Goal: Information Seeking & Learning: Learn about a topic

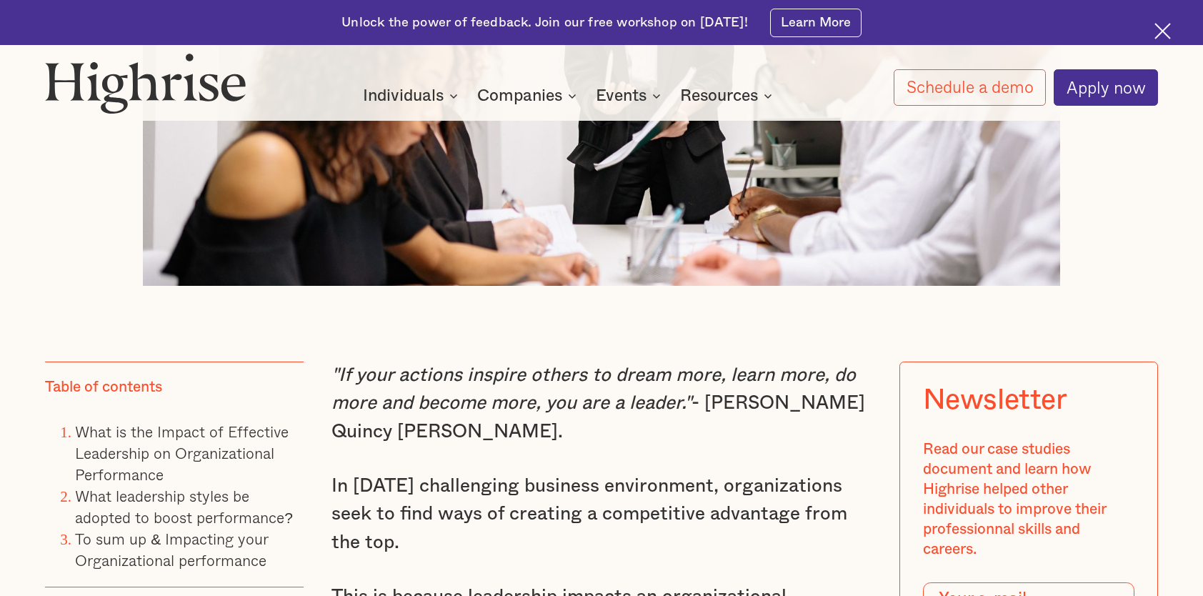
scroll to position [1071, 0]
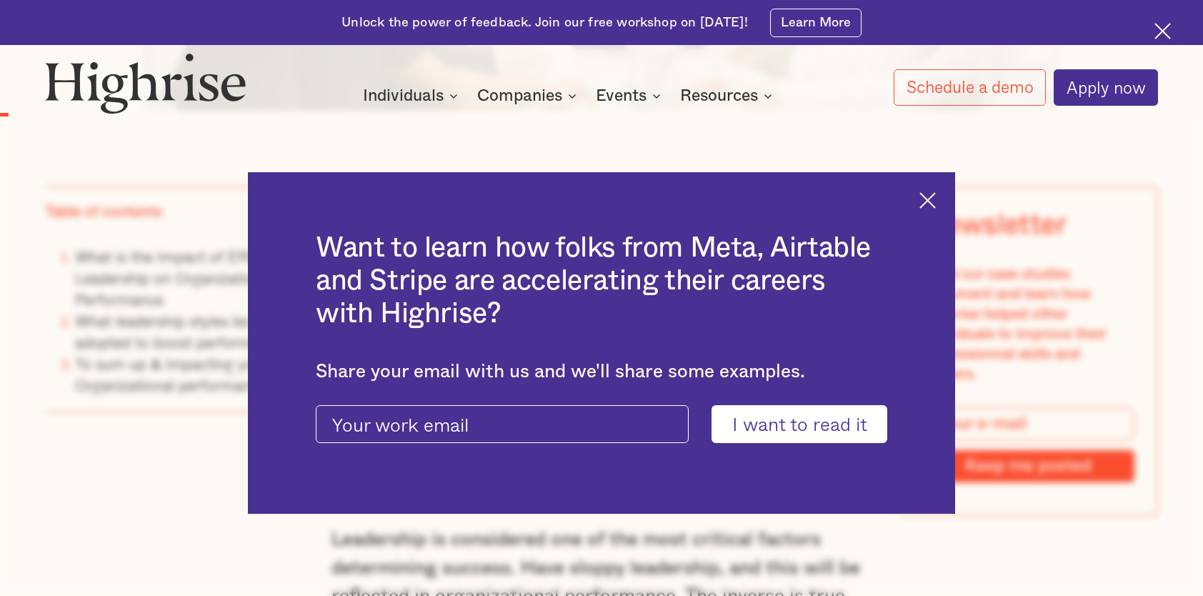
drag, startPoint x: 941, startPoint y: 199, endPoint x: 937, endPoint y: 185, distance: 14.0
click at [936, 199] on img at bounding box center [927, 200] width 16 height 16
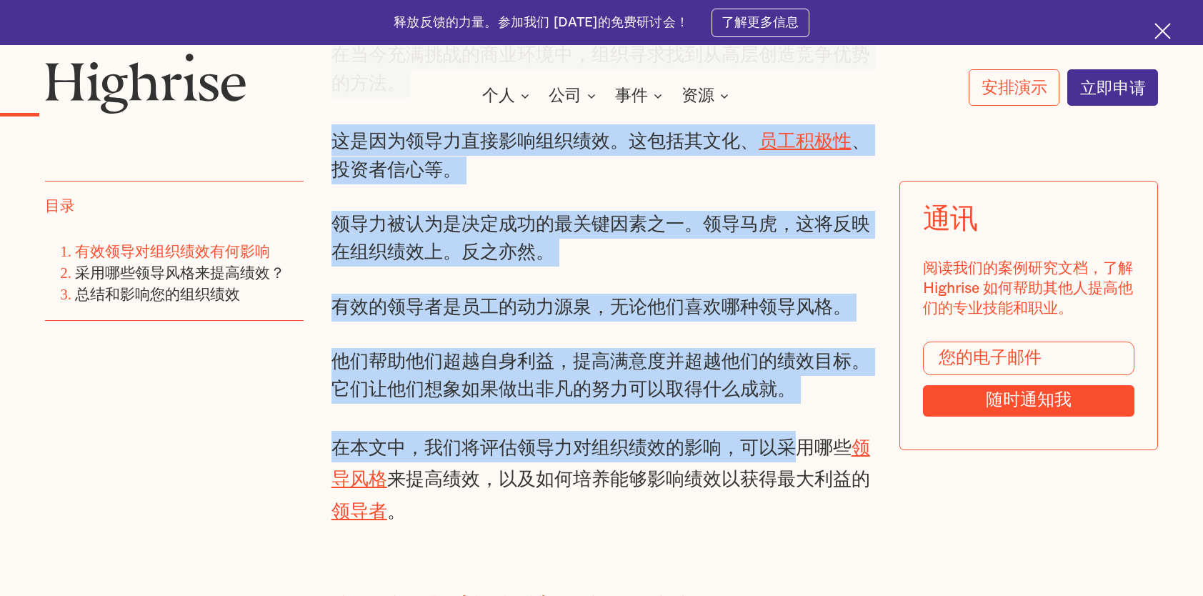
scroll to position [1357, 0]
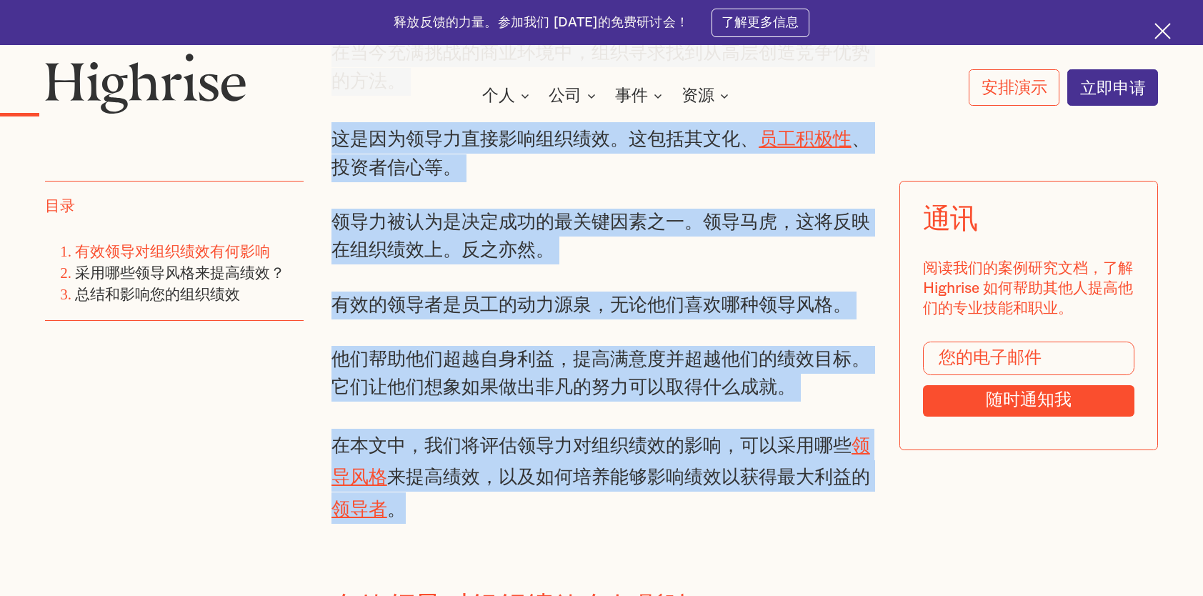
drag, startPoint x: 333, startPoint y: 286, endPoint x: 467, endPoint y: 452, distance: 213.9
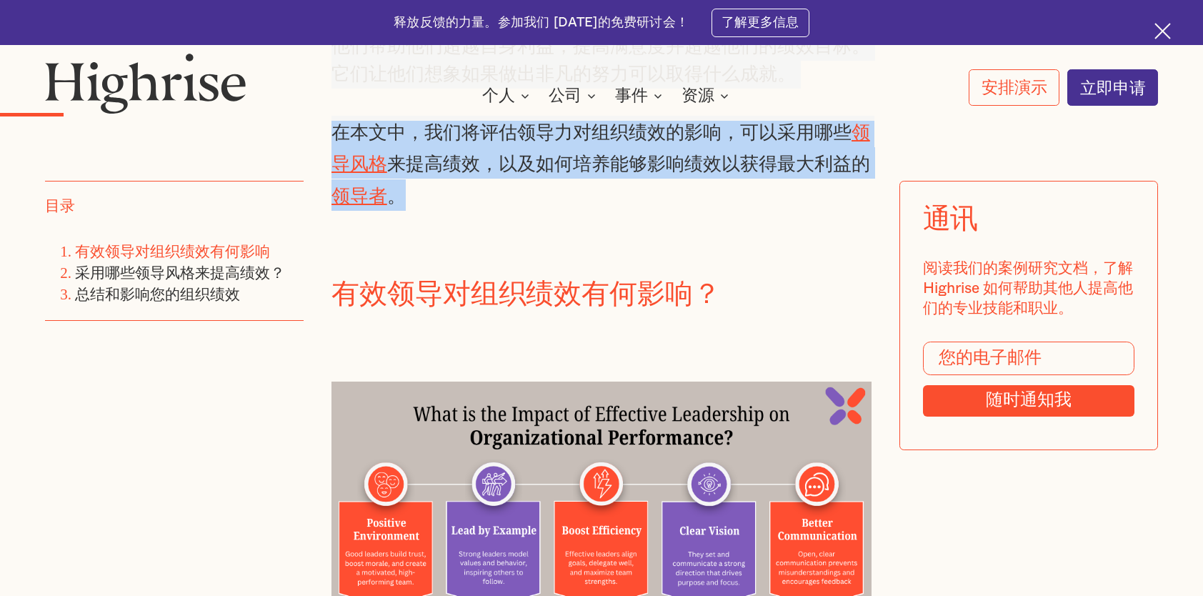
scroll to position [1500, 0]
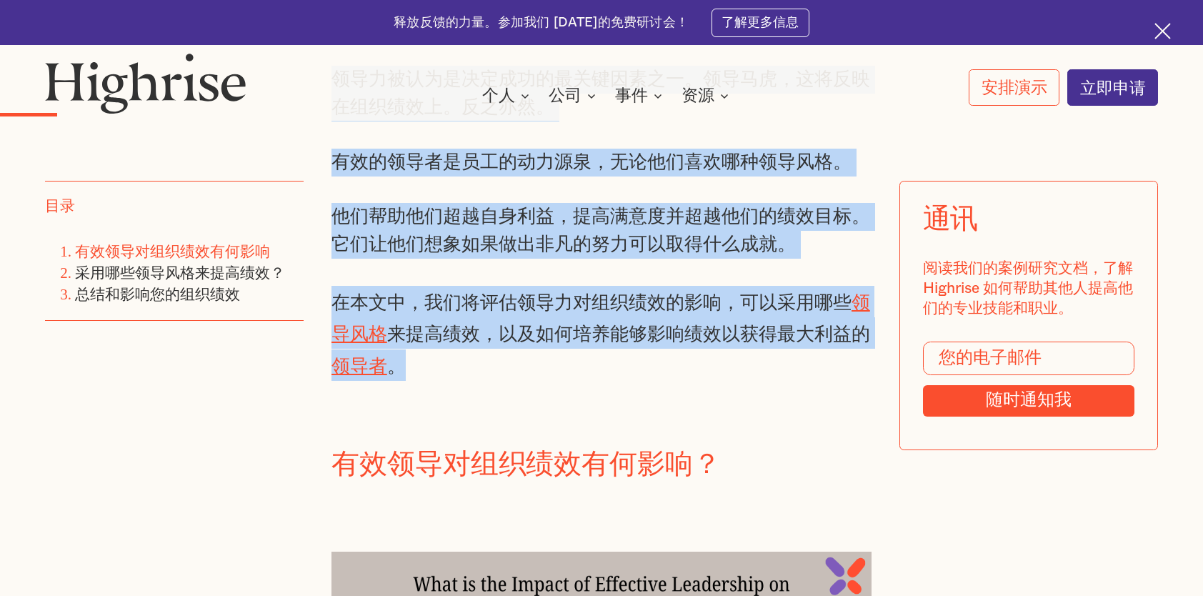
copy div "在当今充满挑战的商业环境中，组织寻求找到从高层创造竞争优势的方法。 这是因为领导力直接影响组织绩效。这包括其文化、 员工积极性 、投资者信心等。 领导力被认为…"
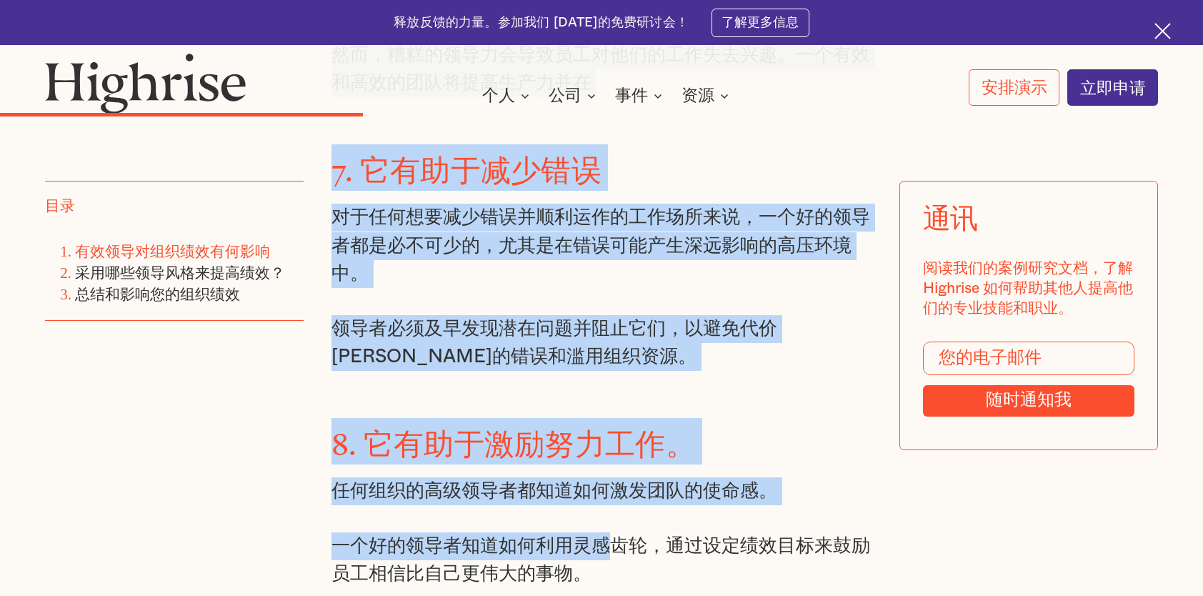
scroll to position [4429, 0]
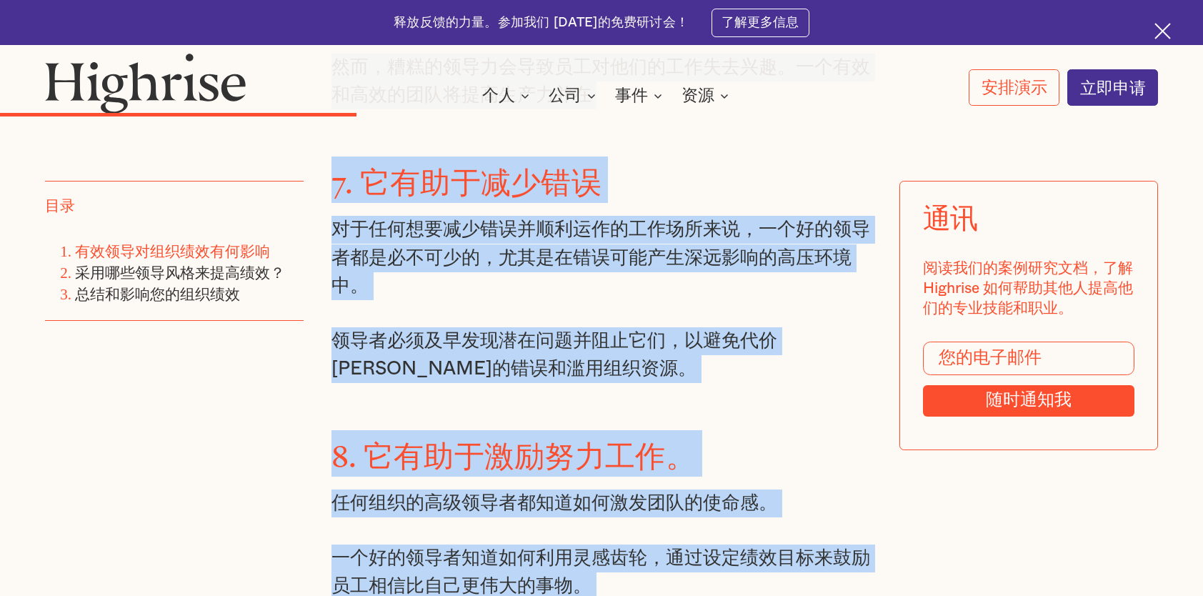
drag, startPoint x: 334, startPoint y: 393, endPoint x: 821, endPoint y: 469, distance: 493.7
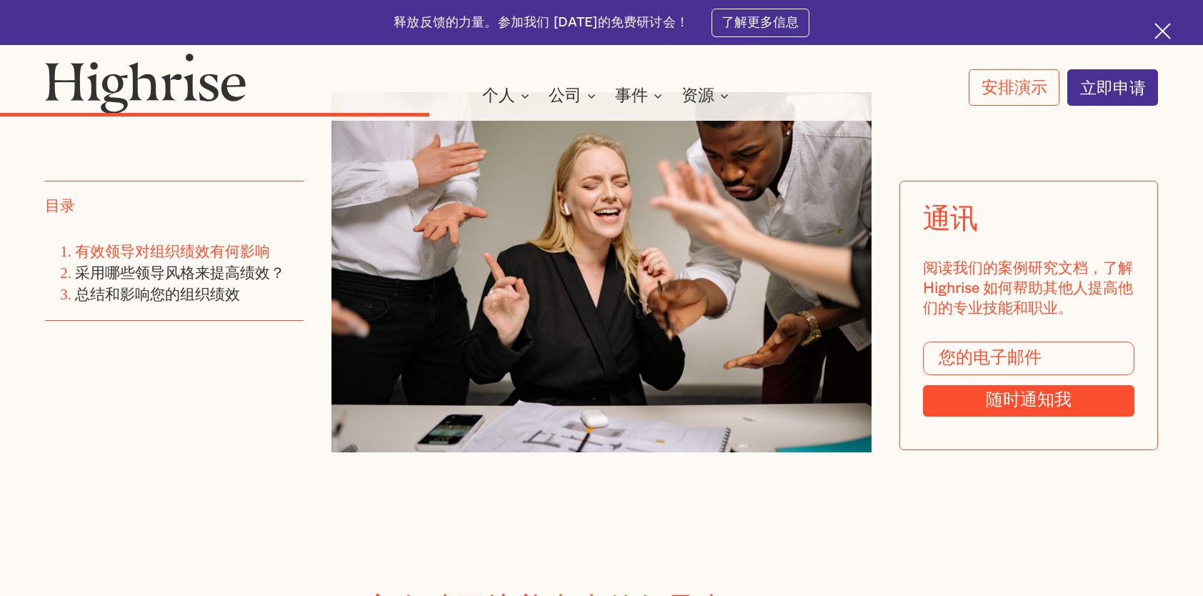
scroll to position [5072, 0]
copy div "1. loremipsu。 dolorsitametconsect。adipiscingelitseddo，eiusmo tempori 。 utlabore…"
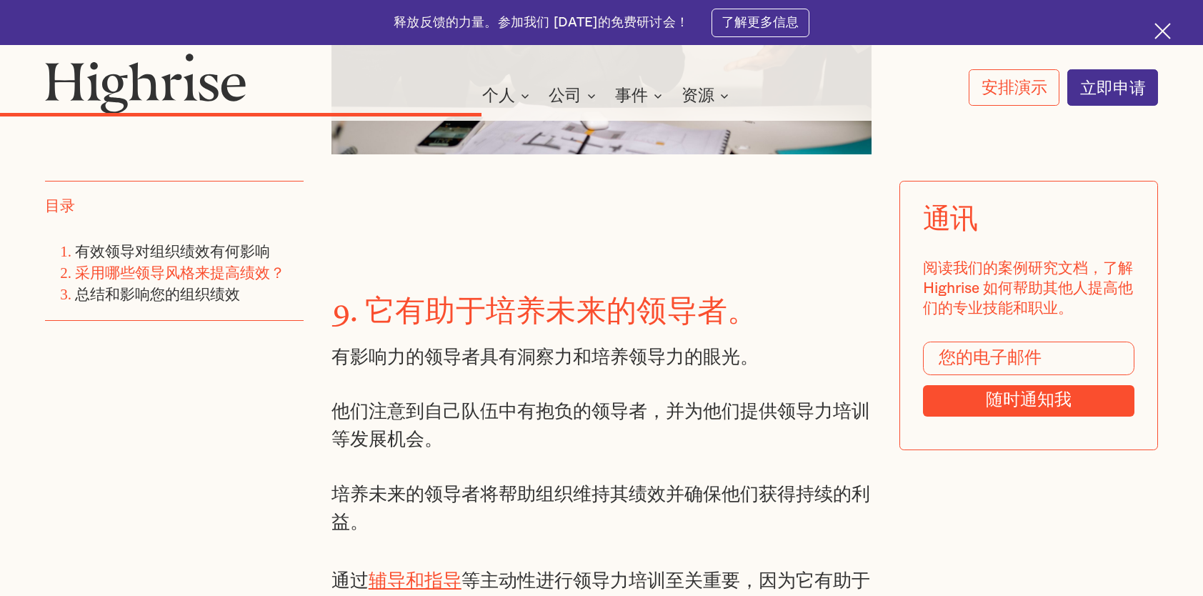
scroll to position [5357, 0]
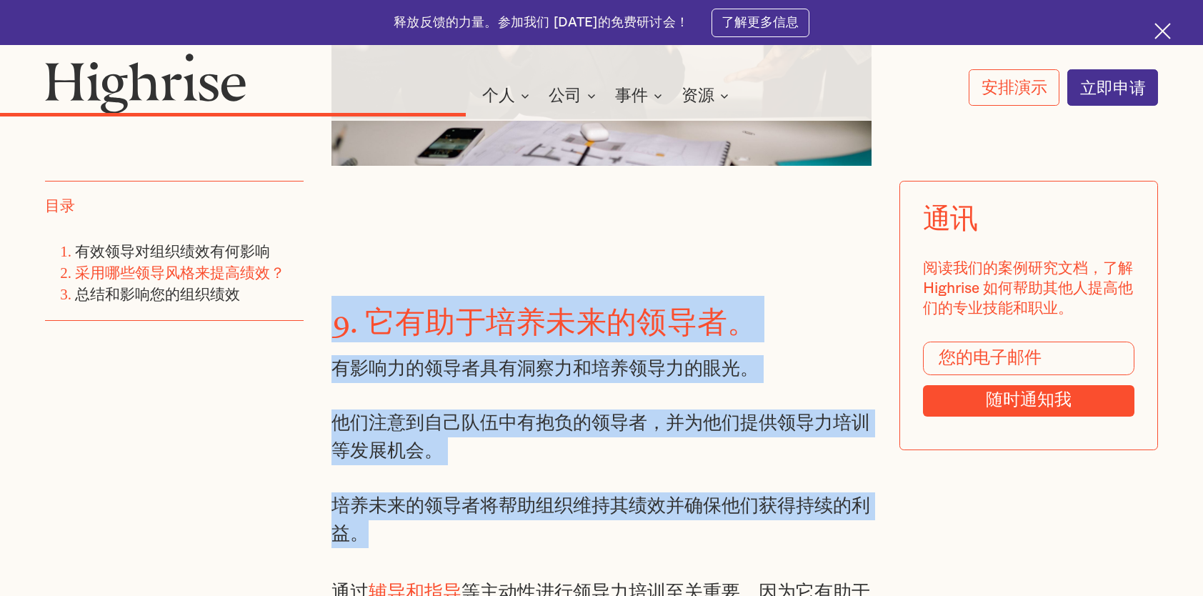
drag, startPoint x: 331, startPoint y: 154, endPoint x: 656, endPoint y: 359, distance: 383.3
copy div "9. 它有助于培养未来的领导者。 有影响力的领导者具有洞察力和培养领导力的眼光。 他们注意到自己队伍中有抱负的领导者，并为他们提供领导力培训等发展机会。 培养…"
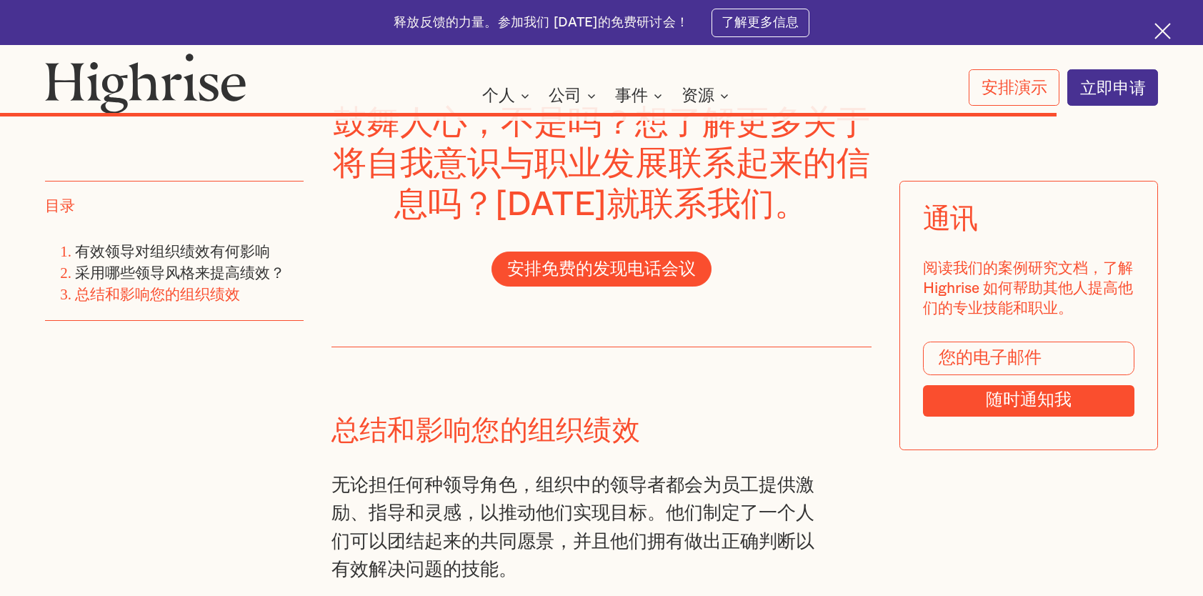
scroll to position [10493, 0]
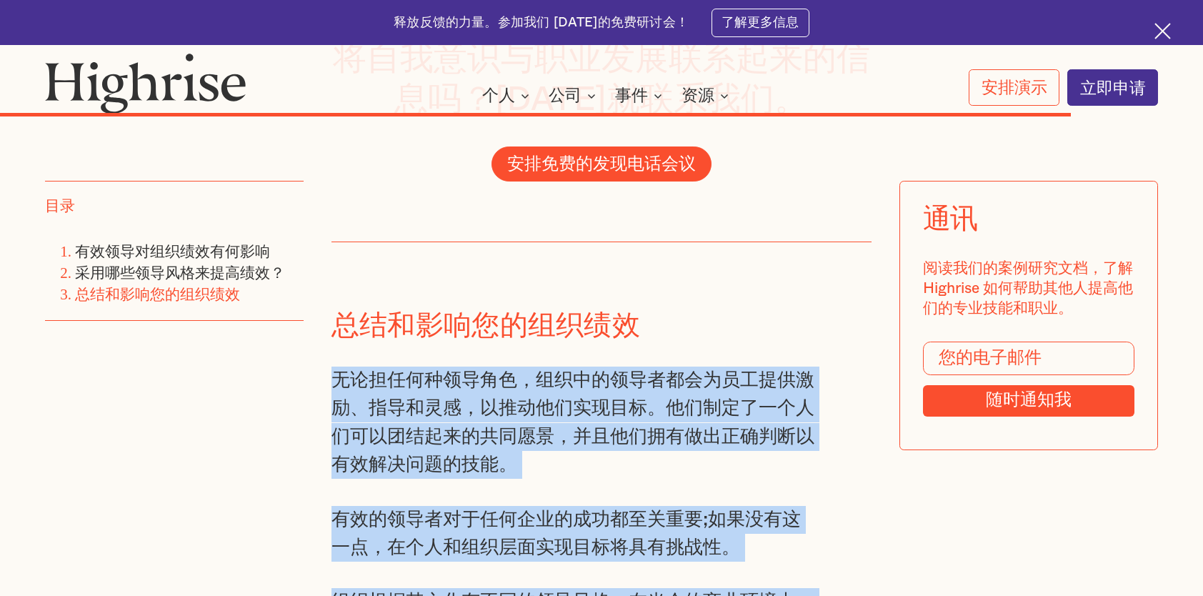
drag, startPoint x: 331, startPoint y: 218, endPoint x: 739, endPoint y: 489, distance: 490.1
click at [739, 489] on div "总结和影响您的组织绩效 无论担任何种领导角色，组织中的领导者都会为员工提供激励、指导和灵感，以推动他们实现目标。他们制定了一个人们可以团结起来的共同愿景，并且…" at bounding box center [574, 525] width 486 height 566
copy div "无论担任何种领导角色，组织中的领导者都会为员工提供激励、指导和灵感，以推动他们实现目标。他们制定了一个人们可以团结起来的共同愿景，并且他们拥有做出正确判断以有…"
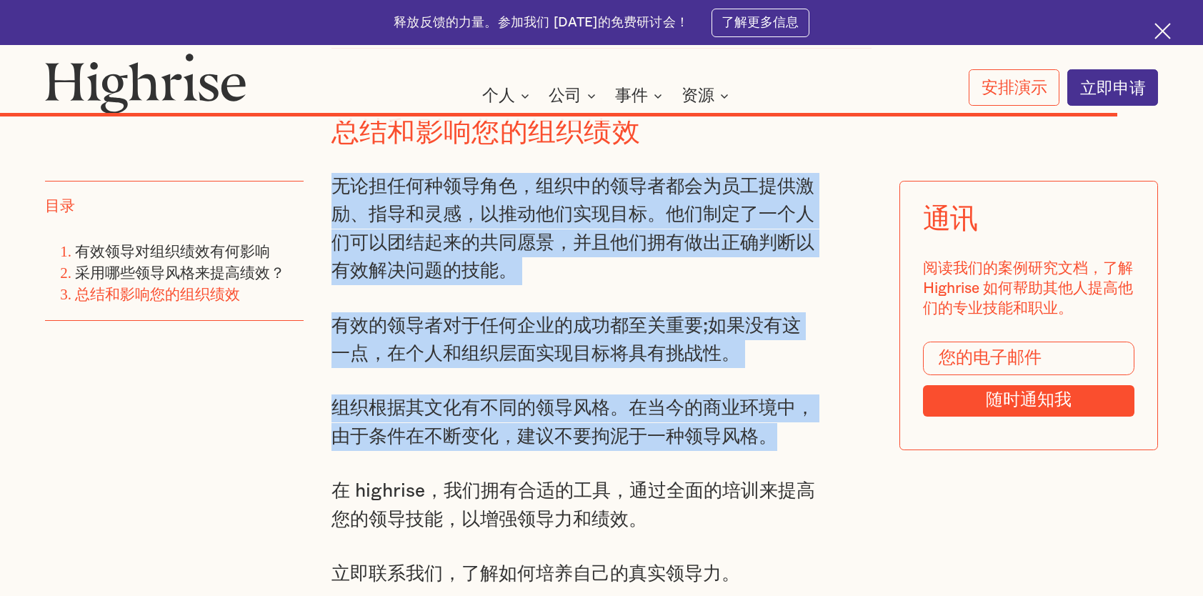
scroll to position [10636, 0]
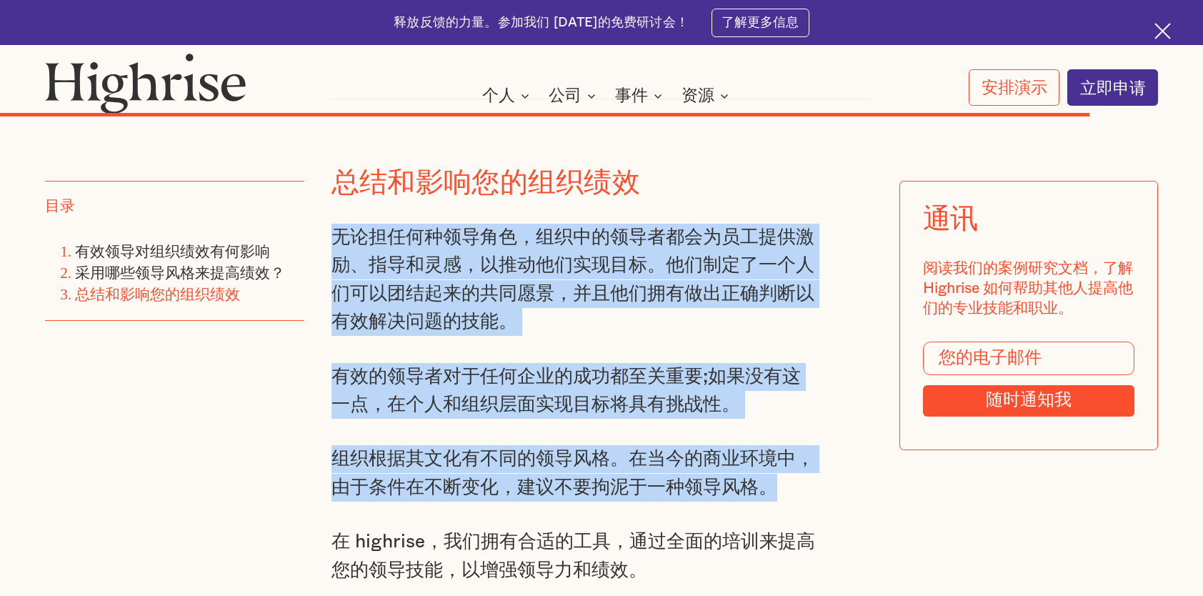
copy div "无论担任何种领导角色，组织中的领导者都会为员工提供激励、指导和灵感，以推动他们实现目标。他们制定了一个人们可以团结起来的共同愿景，并且他们拥有做出正确判断以有…"
